Goal: Find specific fact: Find specific fact

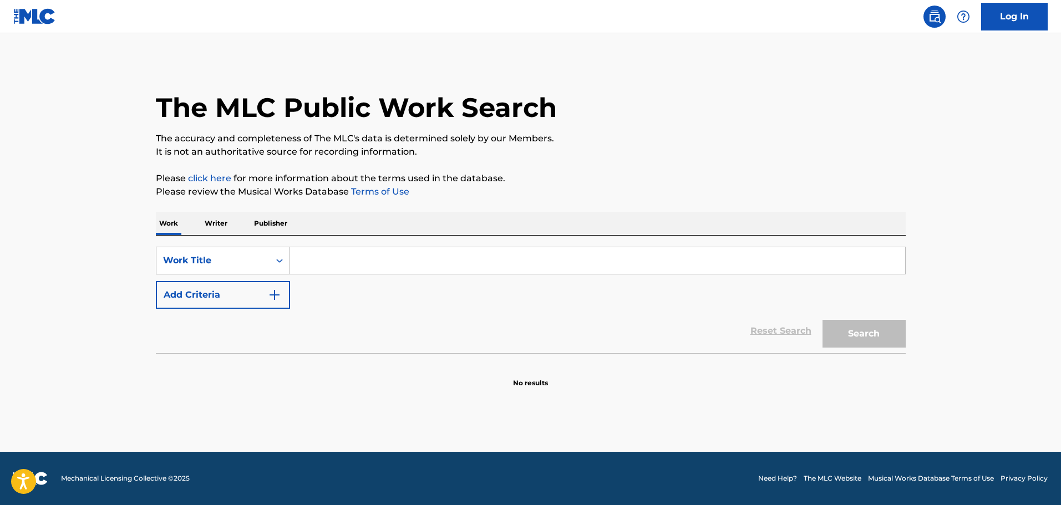
click at [230, 266] on div "Work Title" at bounding box center [213, 260] width 100 height 13
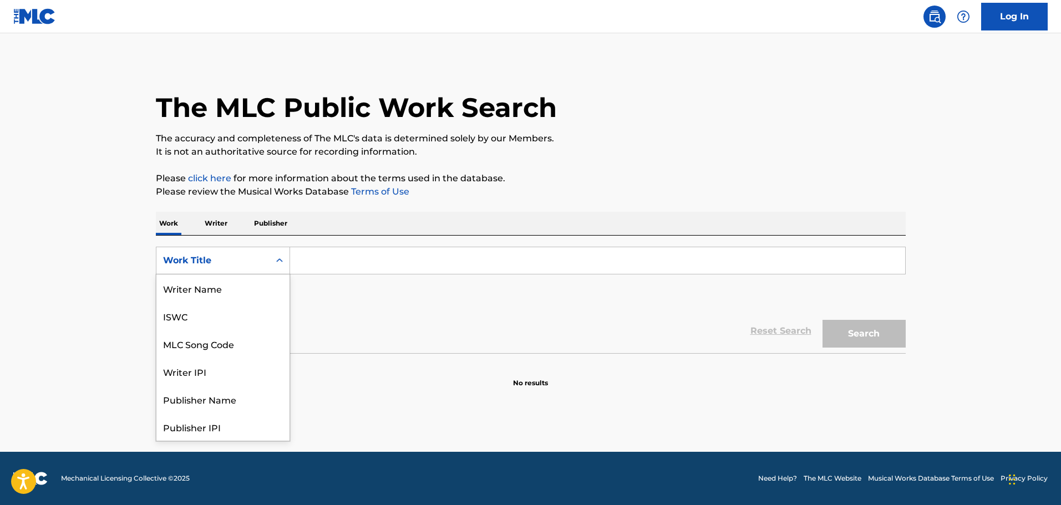
scroll to position [55, 0]
click at [230, 298] on div "MLC Song Code" at bounding box center [222, 289] width 133 height 28
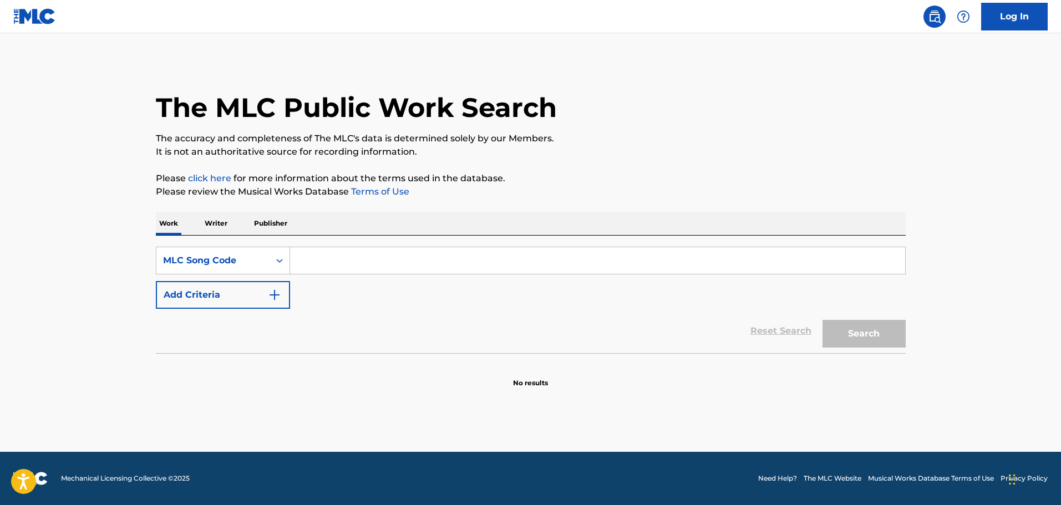
click at [362, 255] on input "Search Form" at bounding box center [597, 260] width 615 height 27
paste input "OC6R8L"
type input "OC6R8L"
click at [875, 326] on button "Search" at bounding box center [864, 334] width 83 height 28
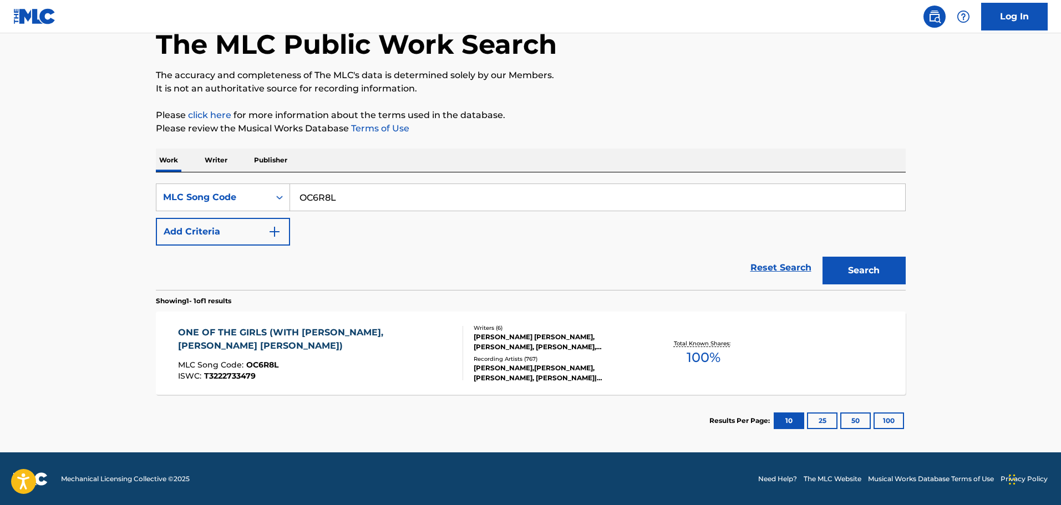
scroll to position [64, 0]
click at [522, 344] on div "[PERSON_NAME] [PERSON_NAME], [PERSON_NAME], [PERSON_NAME], [PERSON_NAME], [PERS…" at bounding box center [558, 342] width 168 height 20
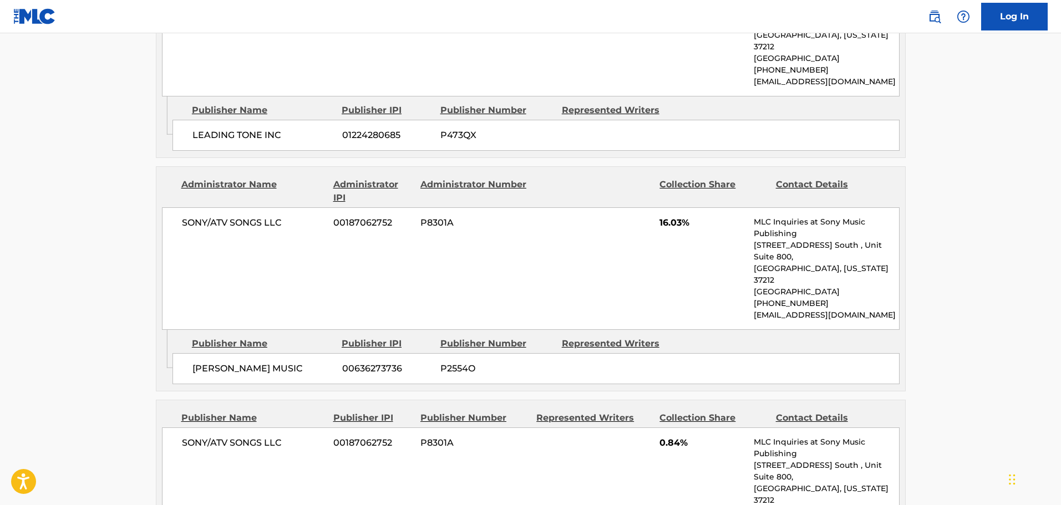
scroll to position [2052, 0]
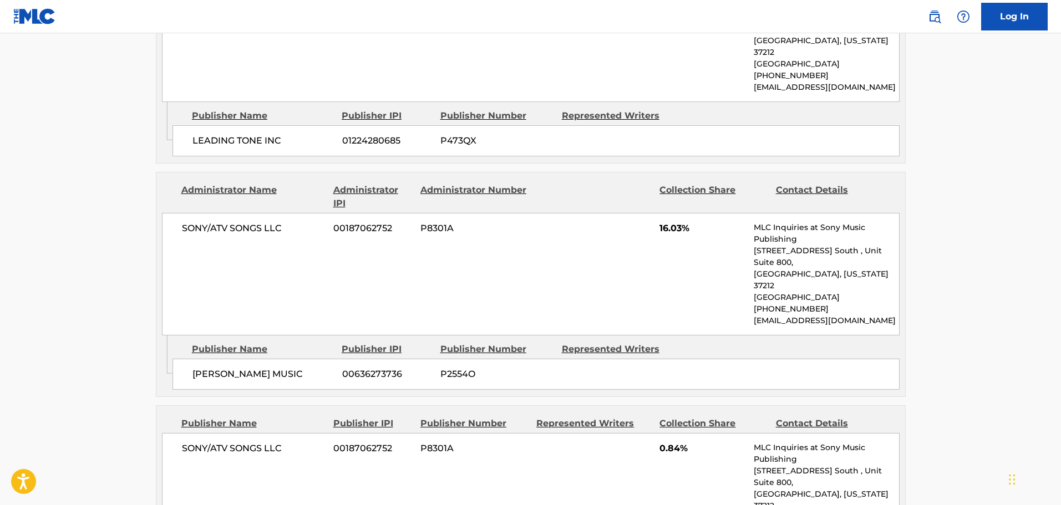
drag, startPoint x: 176, startPoint y: 370, endPoint x: 922, endPoint y: 363, distance: 745.5
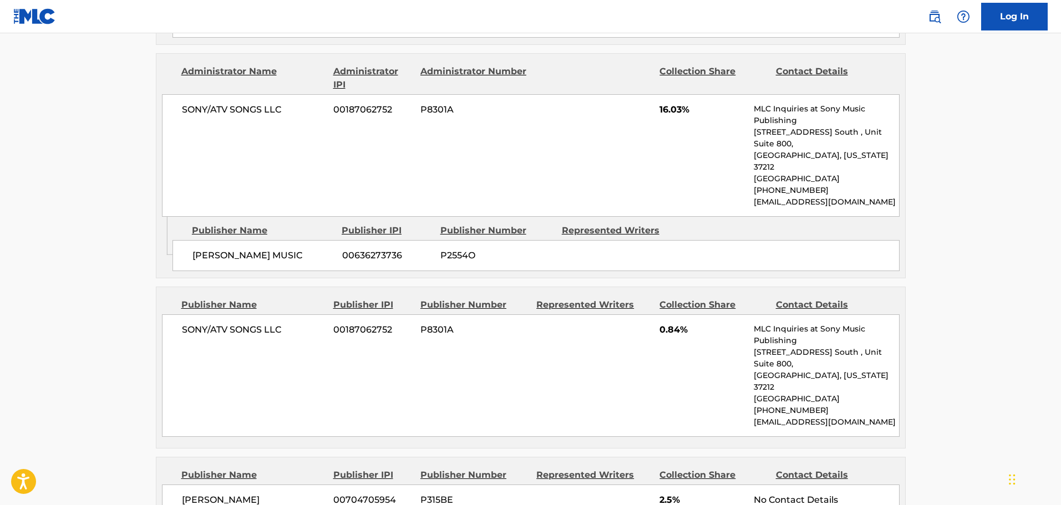
scroll to position [2108, 0]
